Goal: Transaction & Acquisition: Purchase product/service

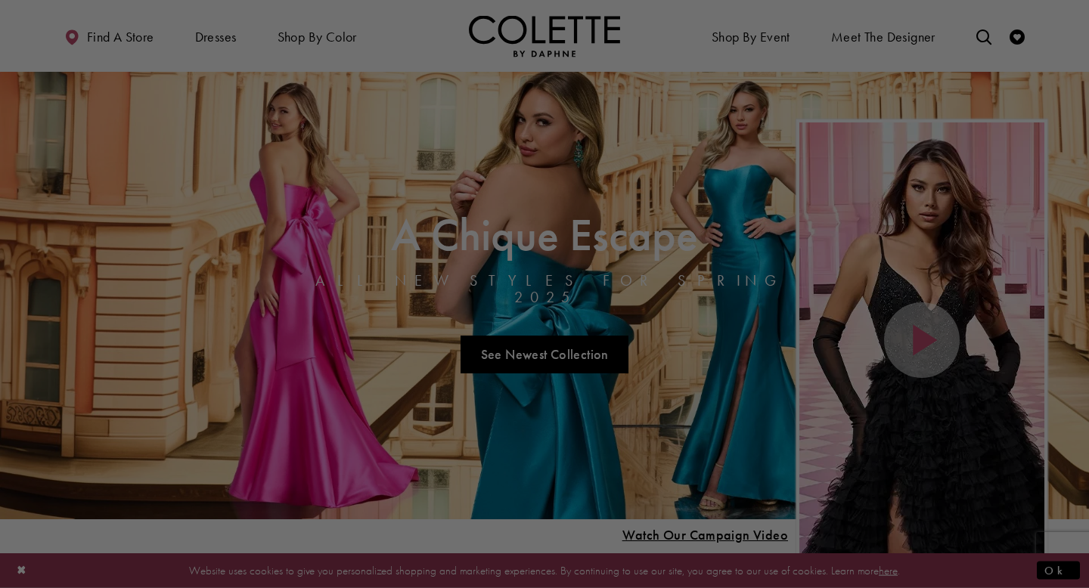
click at [746, 30] on div at bounding box center [550, 297] width 1100 height 594
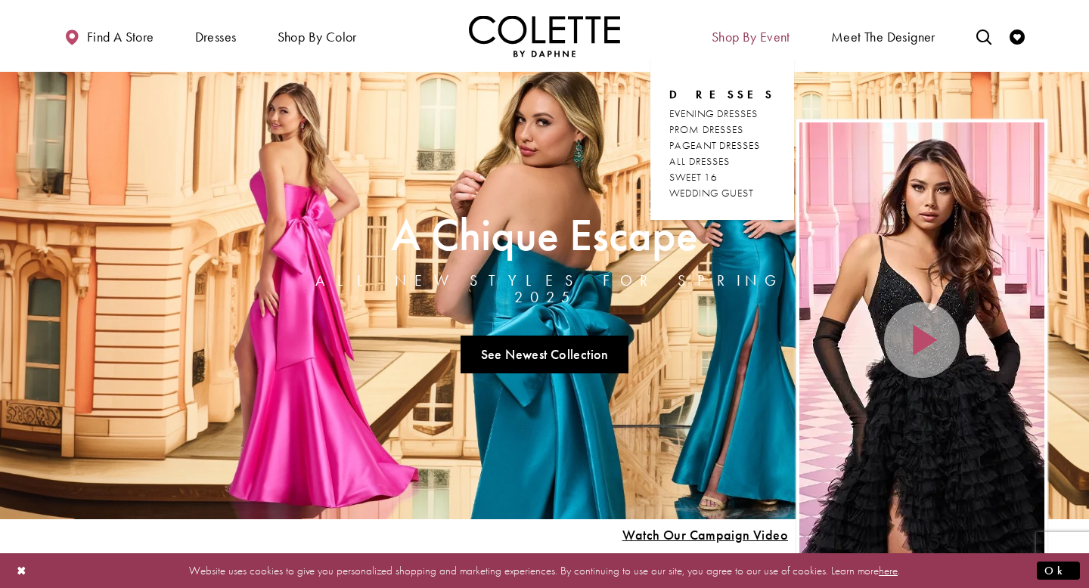
click at [771, 37] on span "Shop By Event" at bounding box center [751, 36] width 79 height 15
click at [709, 113] on span "EVENING DRESSES" at bounding box center [713, 114] width 88 height 14
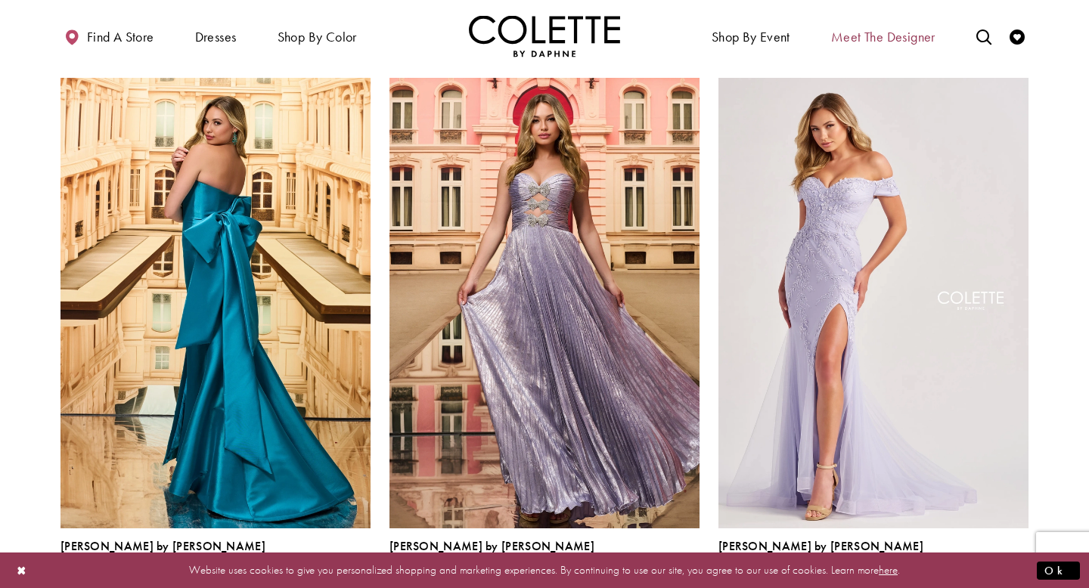
scroll to position [46, 0]
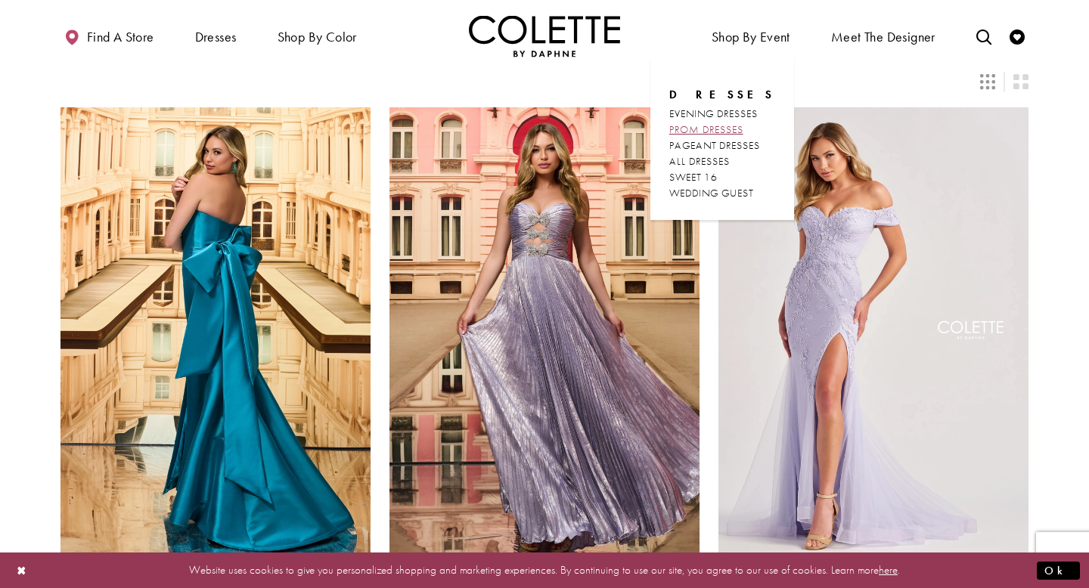
click at [728, 126] on span "PROM DRESSES" at bounding box center [706, 130] width 74 height 14
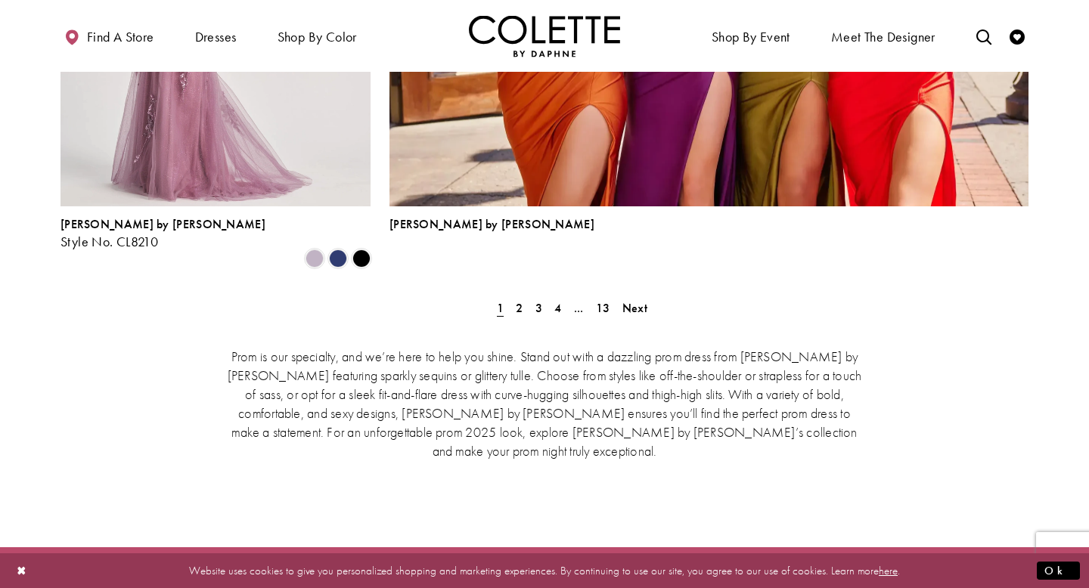
scroll to position [3492, 0]
